Goal: Check status: Check status

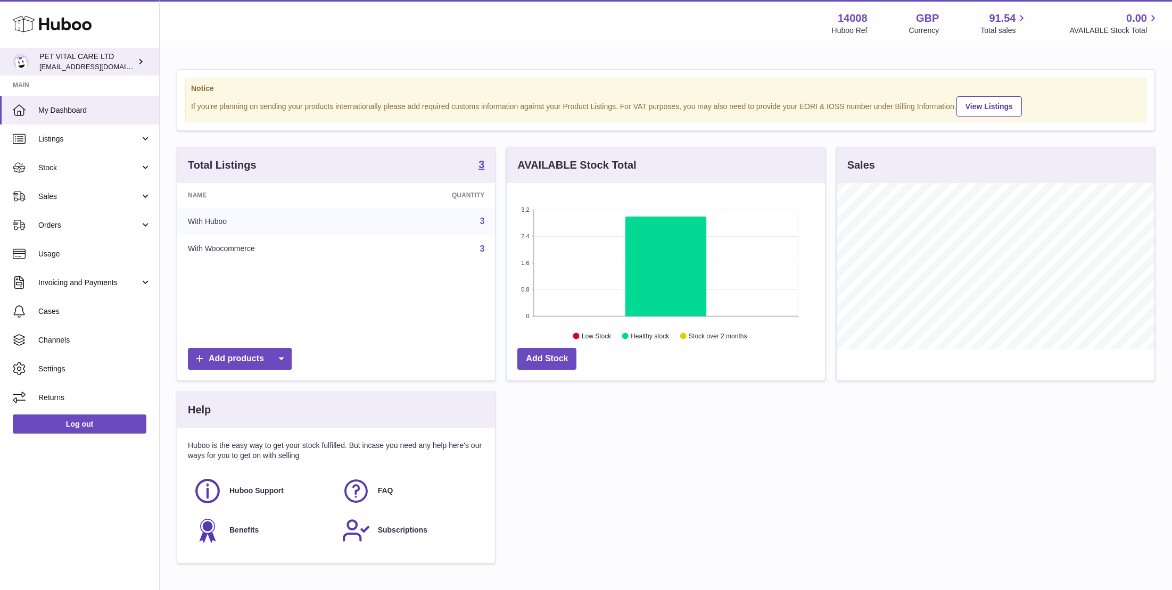
scroll to position [166, 318]
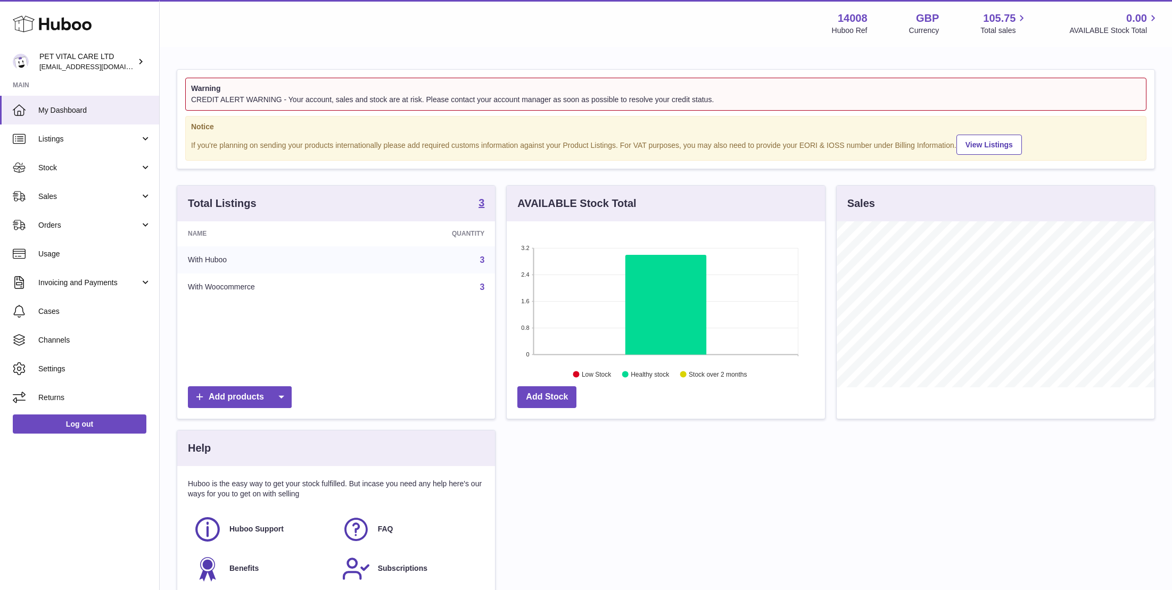
scroll to position [166, 318]
click at [60, 167] on span "Stock" at bounding box center [89, 168] width 102 height 10
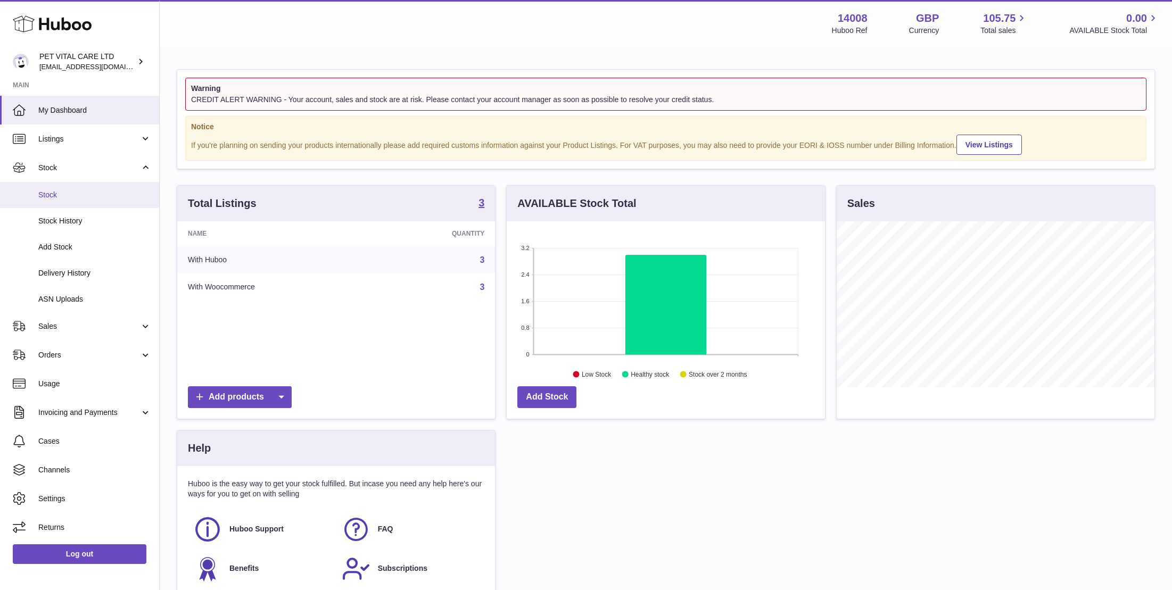
click at [63, 194] on span "Stock" at bounding box center [94, 195] width 113 height 10
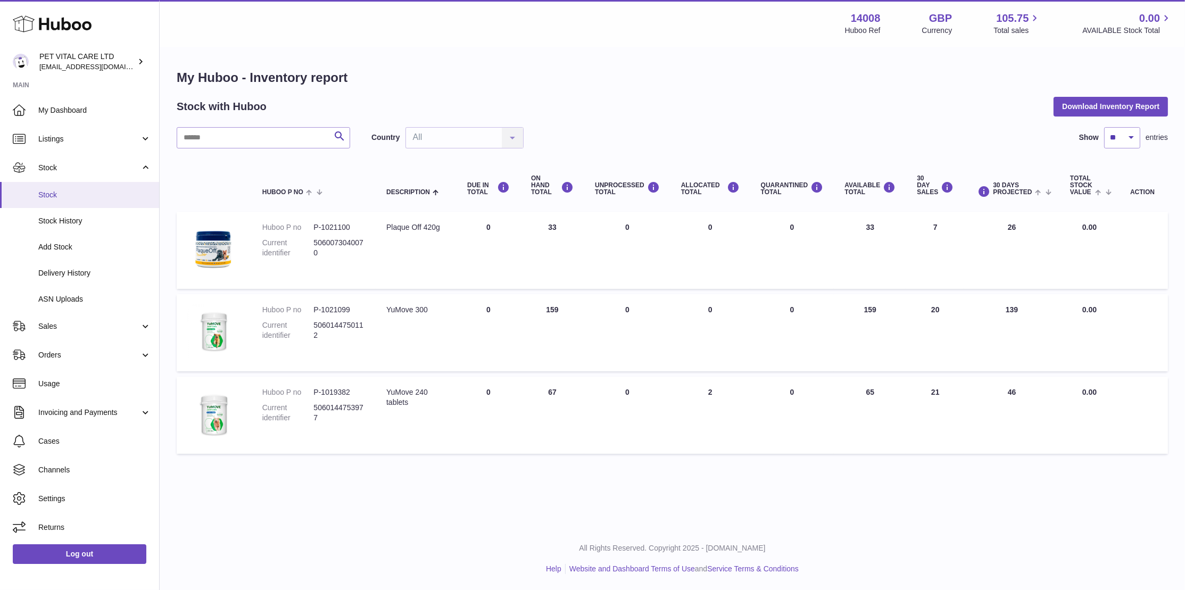
click at [60, 191] on span "Stock" at bounding box center [94, 195] width 113 height 10
